Goal: Task Accomplishment & Management: Manage account settings

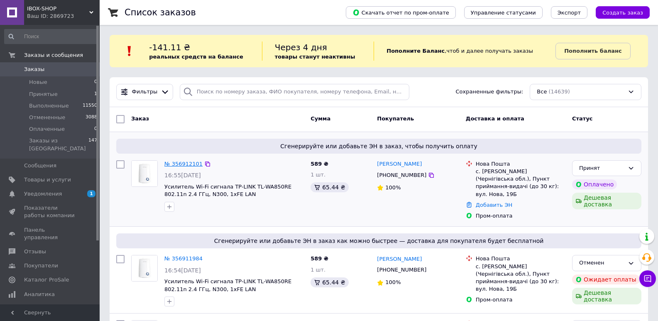
click at [181, 161] on link "№ 356912101" at bounding box center [183, 164] width 38 height 6
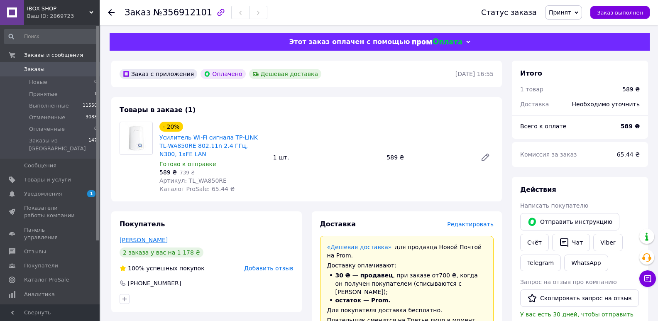
click at [157, 242] on link "[PERSON_NAME]" at bounding box center [144, 240] width 48 height 7
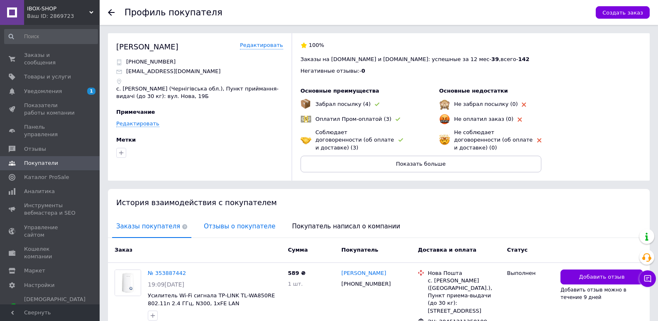
click at [221, 224] on span "Отзывы о покупателе" at bounding box center [240, 226] width 80 height 21
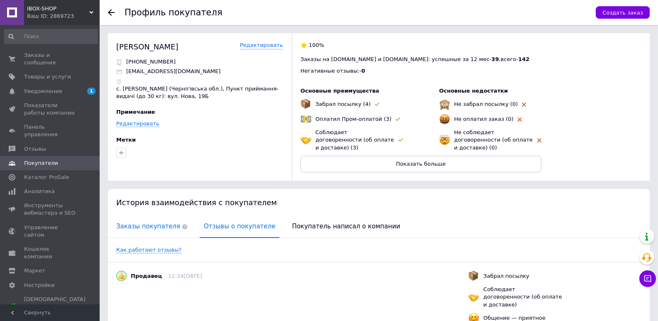
click at [144, 217] on span "Заказы покупателя" at bounding box center [151, 226] width 79 height 21
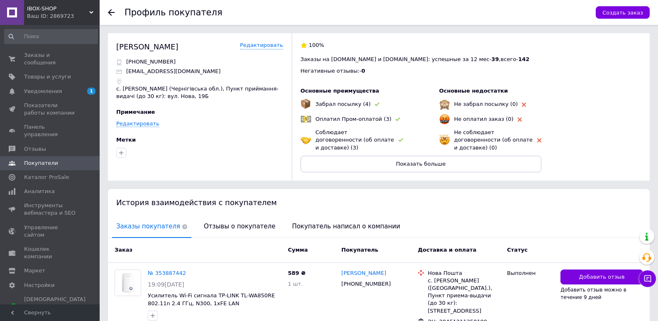
click at [110, 13] on icon at bounding box center [111, 12] width 7 height 7
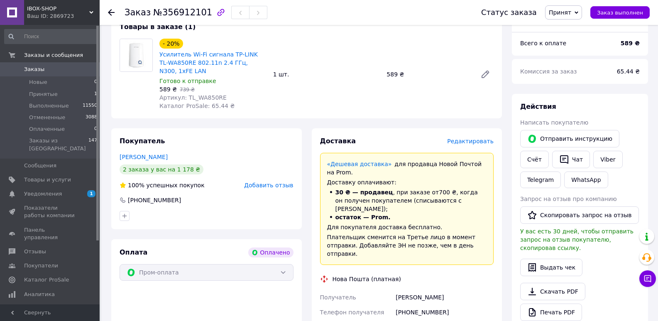
scroll to position [125, 0]
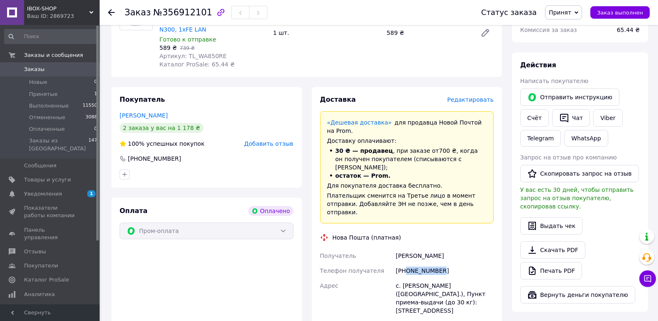
drag, startPoint x: 406, startPoint y: 246, endPoint x: 453, endPoint y: 247, distance: 46.9
click at [453, 263] on div "[PHONE_NUMBER]" at bounding box center [444, 270] width 101 height 15
copy div "0669137321"
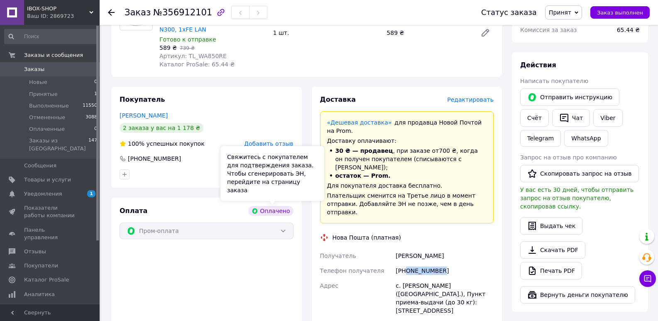
scroll to position [0, 0]
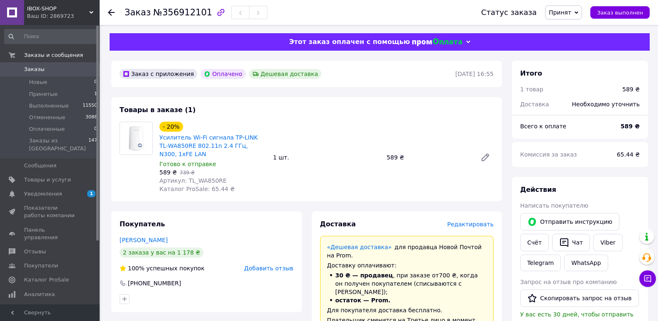
click at [182, 12] on span "№356912101" at bounding box center [182, 12] width 59 height 10
copy span "356912101"
drag, startPoint x: 158, startPoint y: 138, endPoint x: 176, endPoint y: 154, distance: 23.9
click at [176, 154] on div "- 20% Усилитель Wi-Fi сигнала TP-LINK TL-WA850RE 802.11n 2.4 ГГц, N300, 1хFE LA…" at bounding box center [213, 157] width 114 height 75
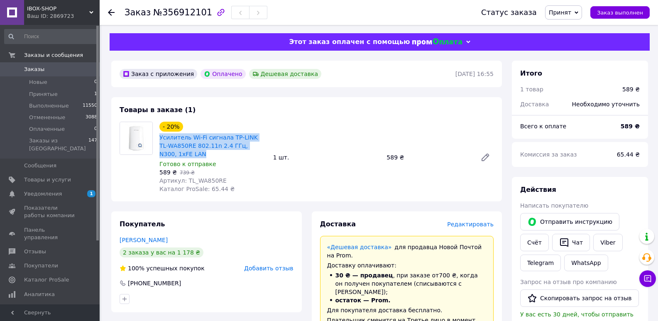
copy link "Усилитель Wi-Fi сигнала TP-LINK TL-WA850RE 802.11n 2.4 ГГц, N300, 1хFE LAN"
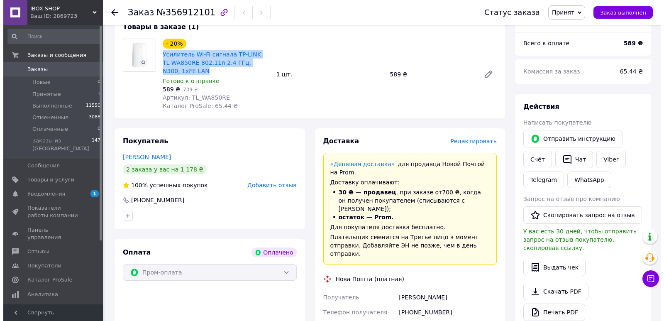
scroll to position [125, 0]
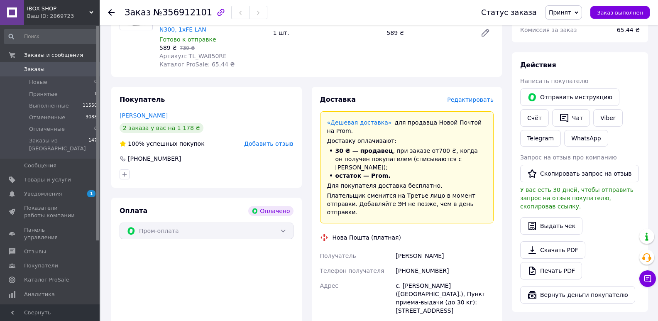
click at [476, 102] on span "Редактировать" at bounding box center [470, 99] width 47 height 7
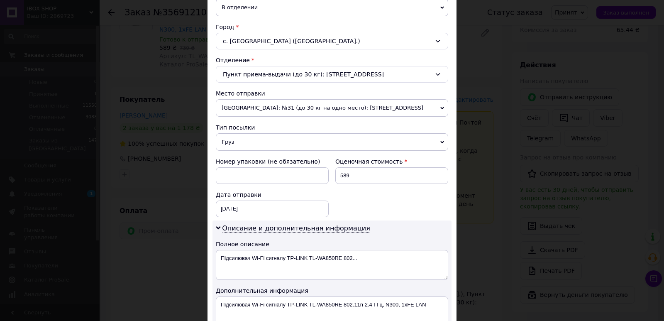
scroll to position [323, 0]
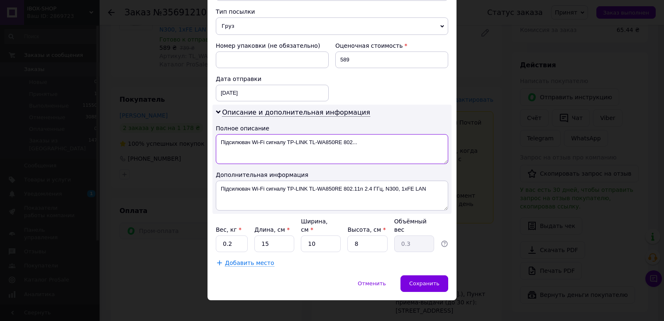
drag, startPoint x: 287, startPoint y: 142, endPoint x: 397, endPoint y: 142, distance: 110.5
click at [397, 142] on textarea "Підсилювач Wi-Fi сигналу TP-LINK TL-WA850RE 802..." at bounding box center [332, 149] width 233 height 30
type textarea "Підсилювач Wi-Fi сигналу"
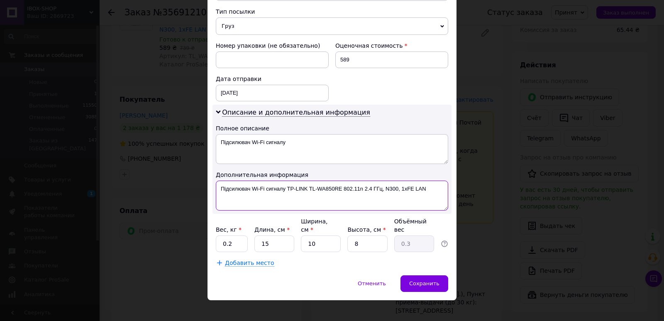
drag, startPoint x: 287, startPoint y: 188, endPoint x: 436, endPoint y: 191, distance: 149.9
click at [436, 190] on textarea "Підсилювач Wi-Fi сигналу TP-LINK TL-WA850RE 802.11n 2.4 ГГц, N300, 1хFE LAN" at bounding box center [332, 196] width 233 height 30
type textarea "Підсилювач Wi-Fi сигналу"
click at [233, 240] on input "0.2" at bounding box center [232, 243] width 32 height 17
type input "0.5"
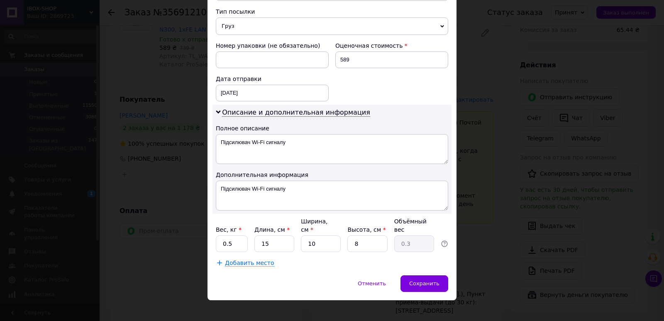
click at [328, 259] on div "Добавить место" at bounding box center [332, 263] width 233 height 8
click at [418, 275] on div "Сохранить" at bounding box center [425, 283] width 48 height 17
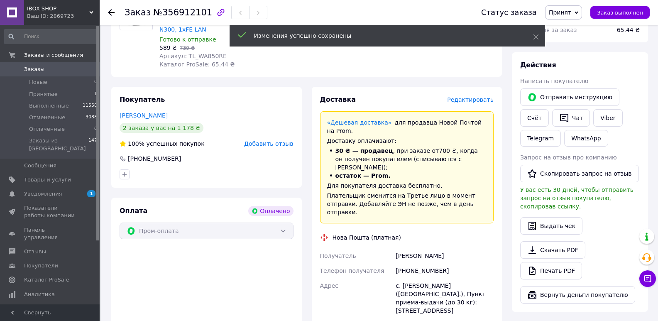
click at [471, 101] on span "Редактировать" at bounding box center [470, 99] width 47 height 7
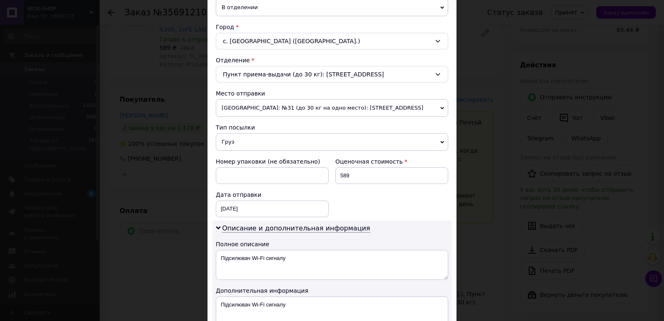
scroll to position [249, 0]
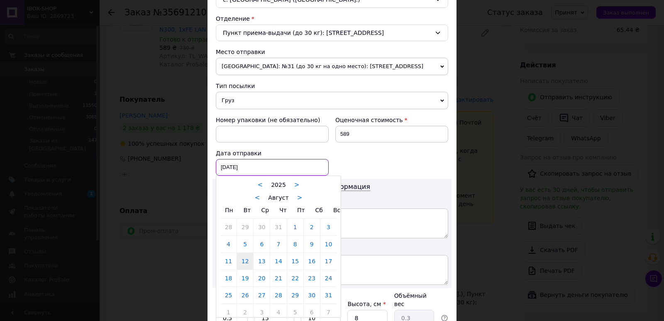
click at [284, 171] on div "[DATE] < 2025 > < Август > Пн Вт Ср Чт Пт Сб Вс 28 29 30 31 1 2 3 4 5 6 7 8 9 1…" at bounding box center [272, 167] width 113 height 17
click at [263, 263] on link "13" at bounding box center [262, 261] width 16 height 17
type input "[DATE]"
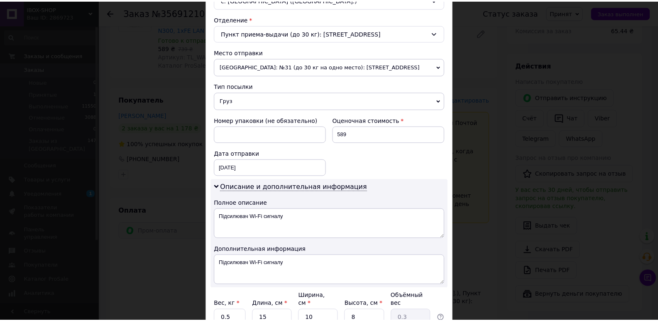
scroll to position [323, 0]
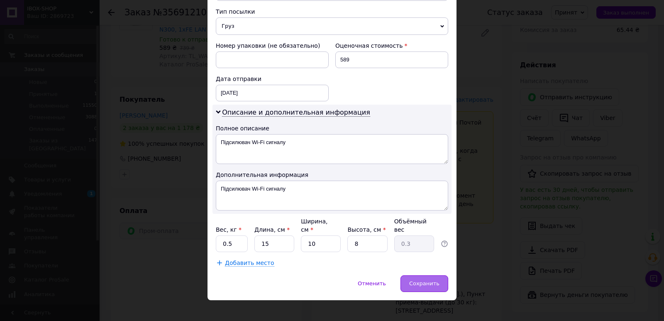
click at [429, 280] on div "Сохранить" at bounding box center [425, 283] width 48 height 17
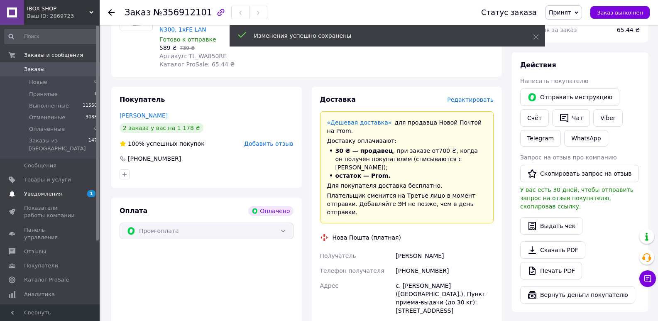
click at [46, 190] on span "Уведомления" at bounding box center [43, 193] width 38 height 7
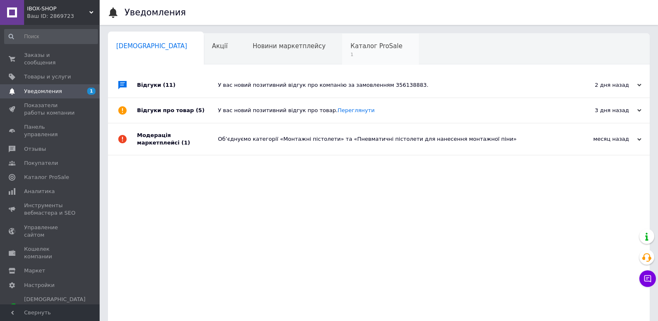
click at [350, 50] on span "Каталог ProSale" at bounding box center [376, 45] width 52 height 7
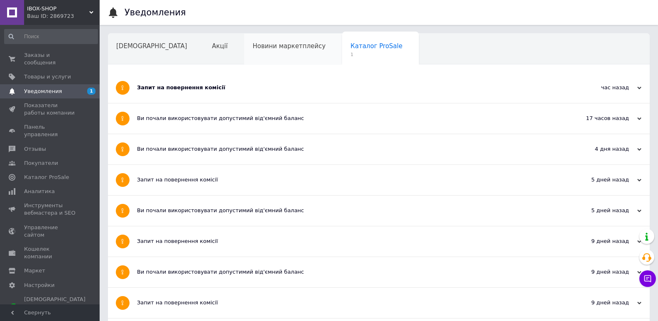
click at [262, 47] on span "Новини маркетплейсу" at bounding box center [288, 45] width 73 height 7
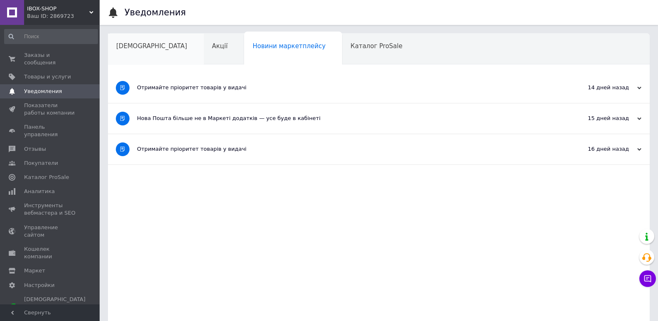
click at [137, 45] on span "[DEMOGRAPHIC_DATA]" at bounding box center [151, 45] width 71 height 7
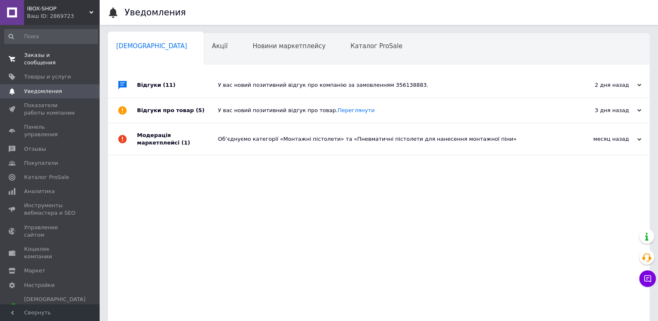
click at [67, 55] on span "Заказы и сообщения" at bounding box center [50, 58] width 53 height 15
